Goal: Task Accomplishment & Management: Use online tool/utility

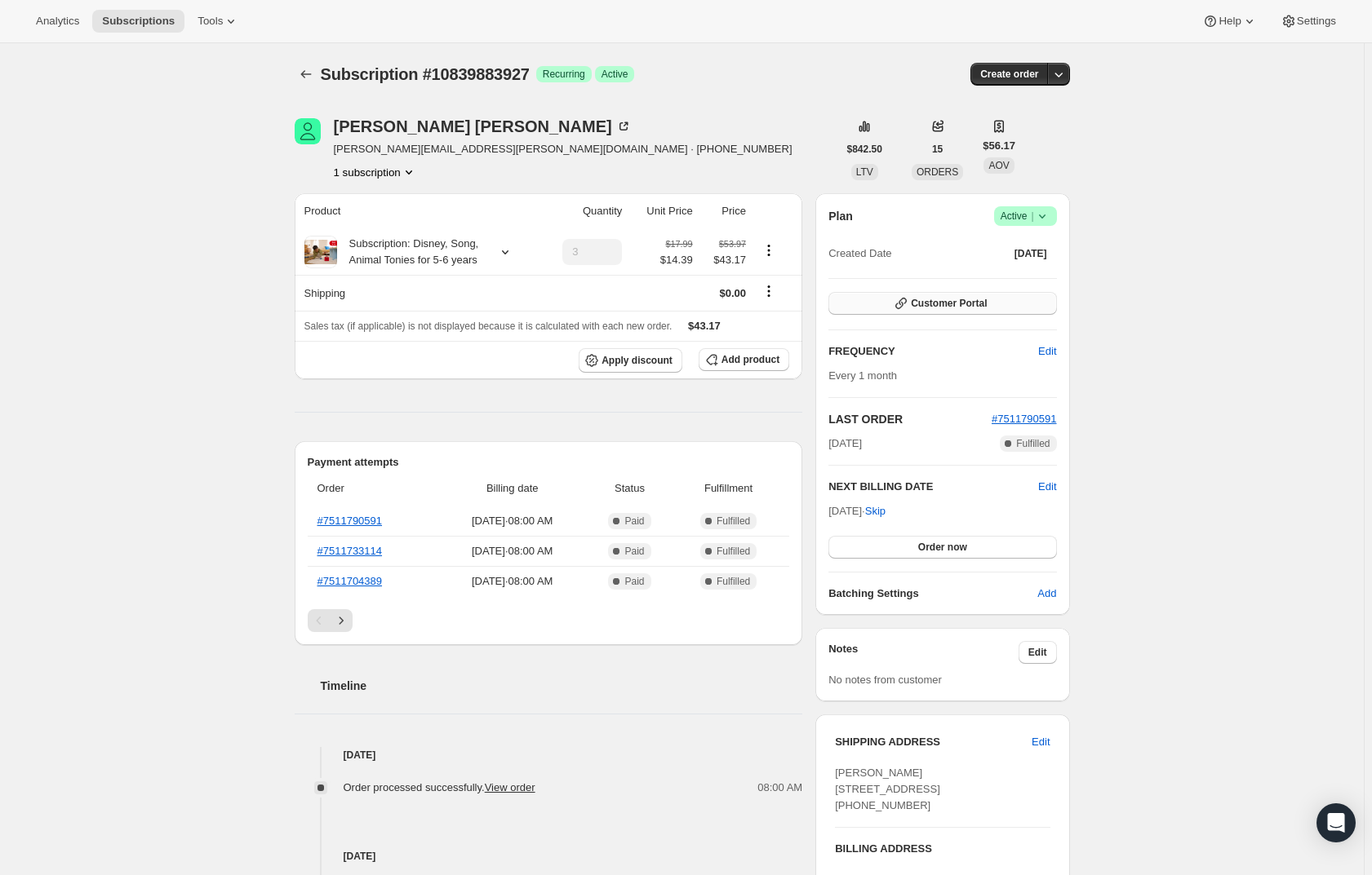
click at [906, 304] on icon "button" at bounding box center [900, 303] width 16 height 16
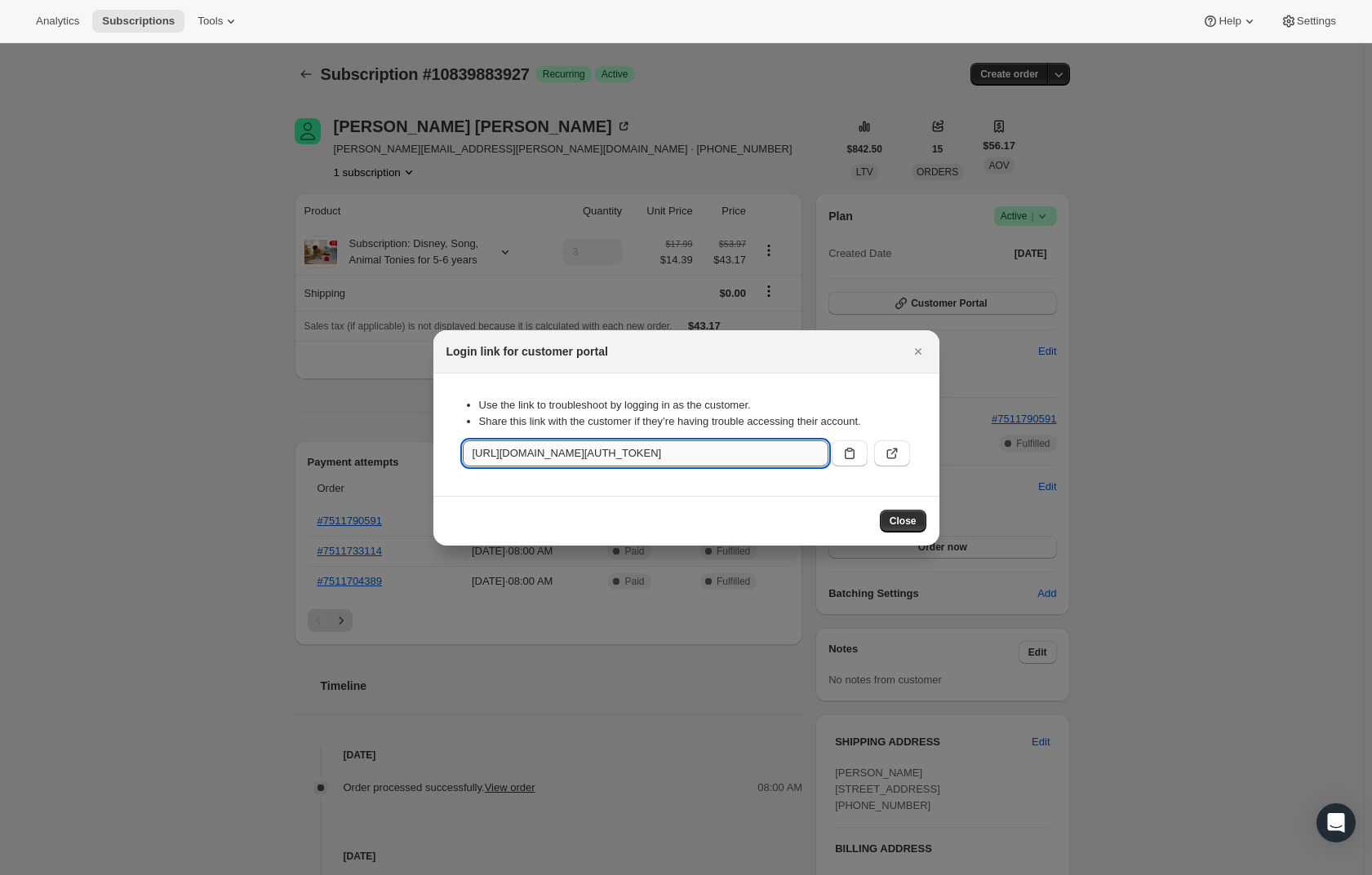
click at [797, 450] on input "https://us.tonies.com/tools/bundle-subscriptions?authToken=eyJhbGciOiJIUzI1NiIs…" at bounding box center [645, 453] width 365 height 26
